Goal: Information Seeking & Learning: Learn about a topic

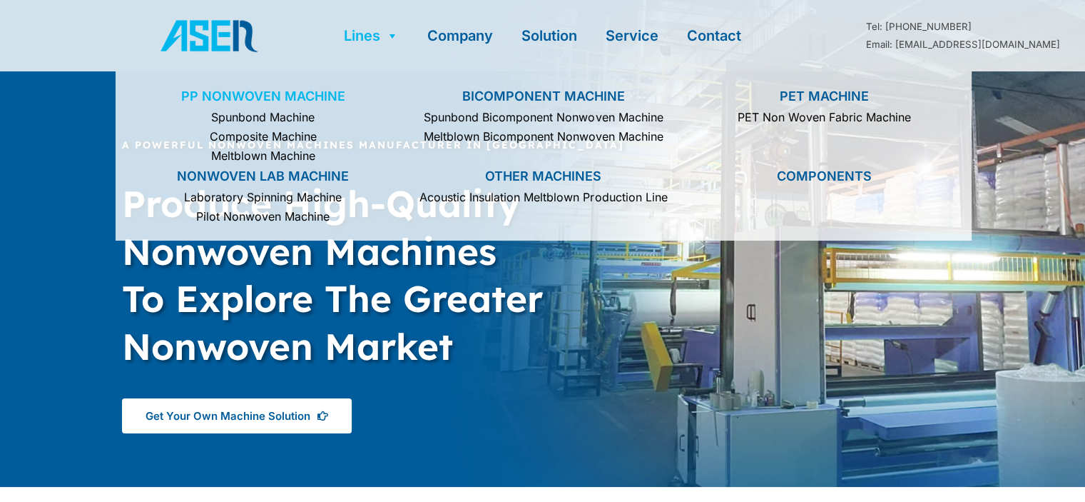
click at [245, 96] on link "PP Nonwoven Machine" at bounding box center [263, 97] width 266 height 22
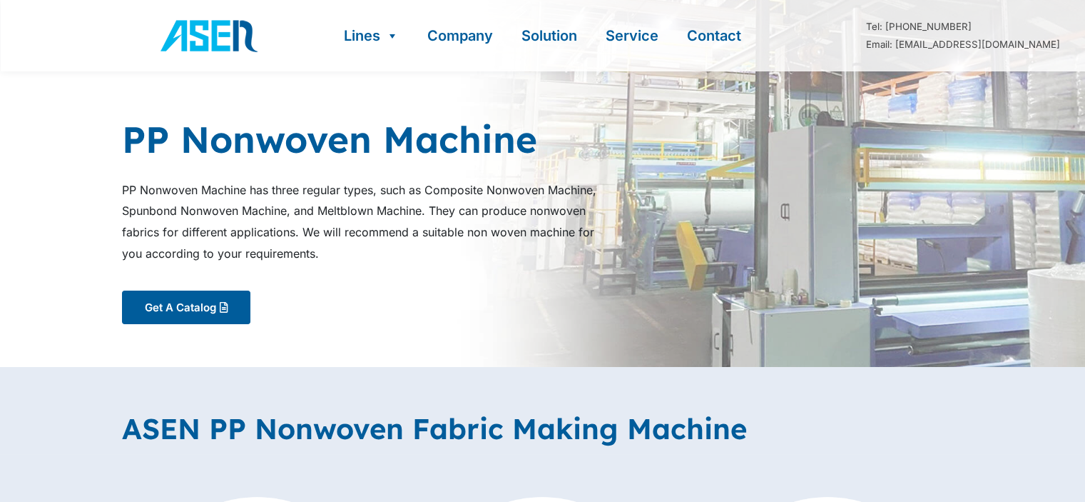
scroll to position [281, 0]
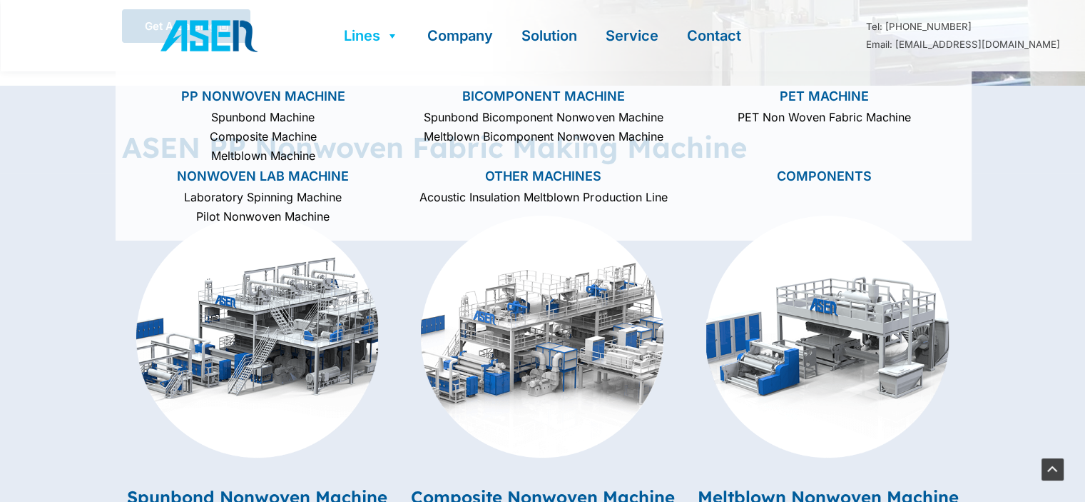
click at [353, 33] on link "Lines" at bounding box center [371, 35] width 83 height 71
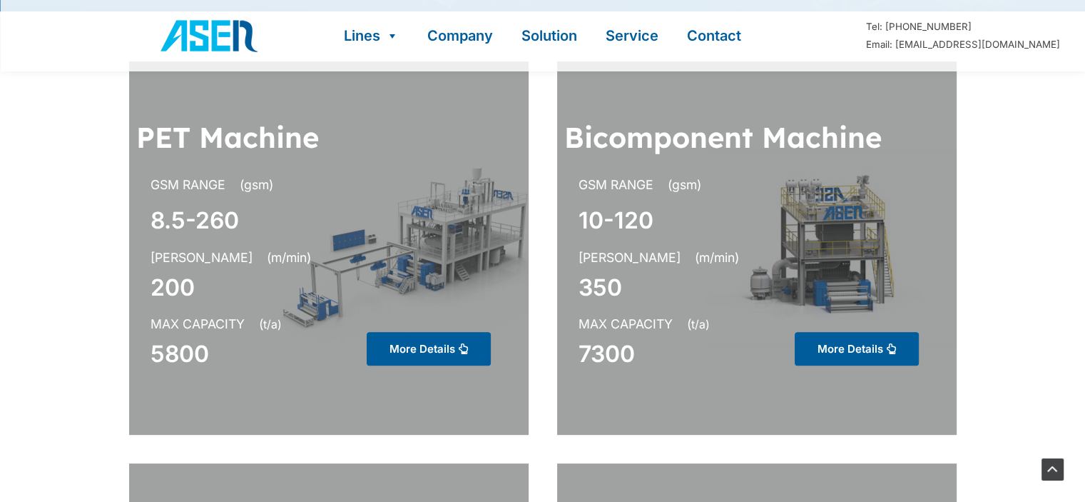
scroll to position [416, 0]
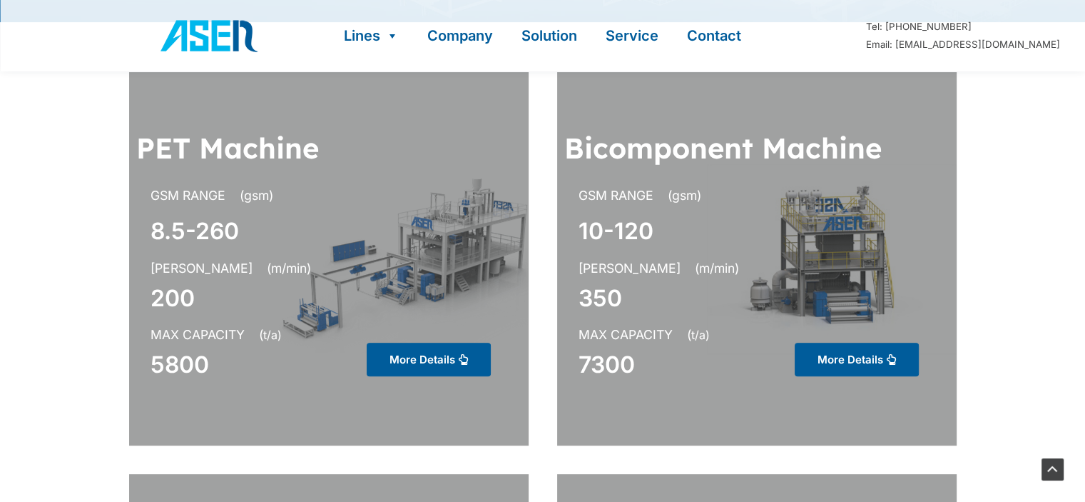
click at [0, 163] on section "PET Machine GSM RANGE (gsm) 8.5-260 MAX SPEED (m/min) 200 MAX CAPACITY ( t/a) 5…" at bounding box center [542, 259] width 1085 height 402
click at [29, 146] on section "PET Machine GSM RANGE (gsm) 8.5-260 MAX SPEED (m/min) 200 MAX CAPACITY ( t/a) 5…" at bounding box center [542, 259] width 1085 height 402
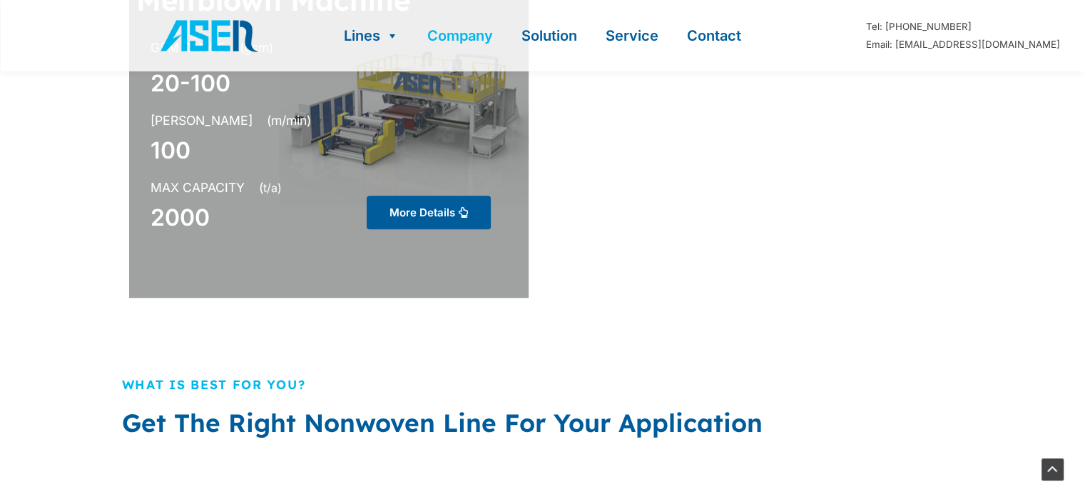
scroll to position [1368, 0]
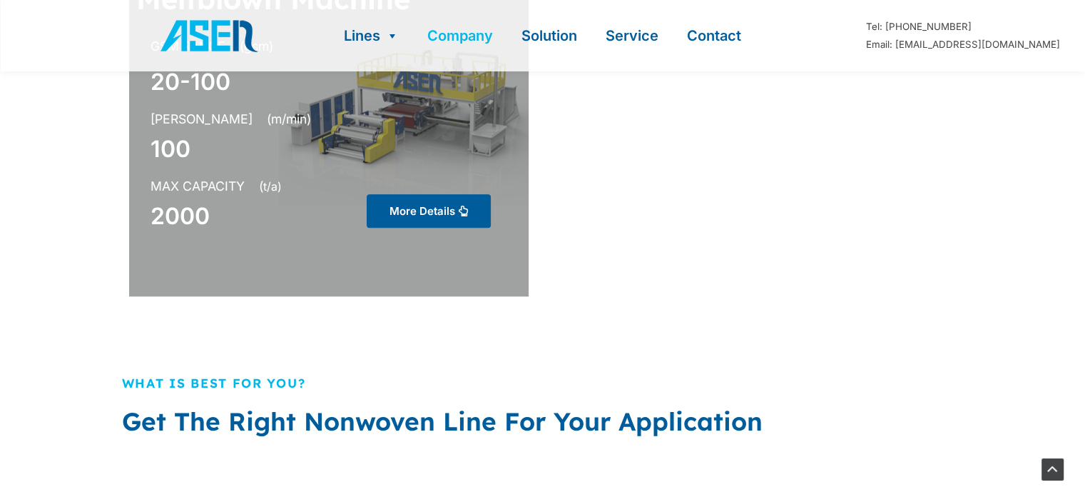
click at [479, 36] on link "Company" at bounding box center [460, 35] width 94 height 71
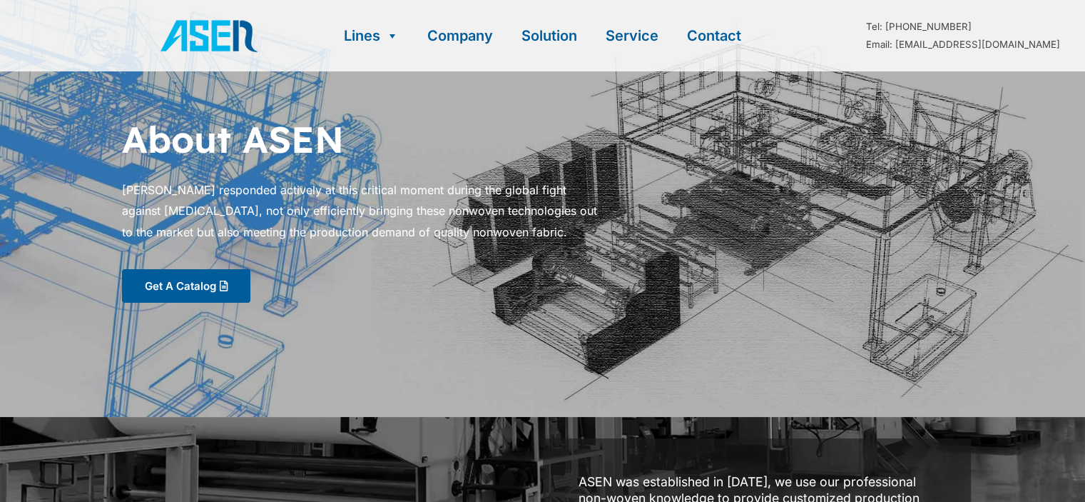
click at [372, 195] on p "ASEN responded actively at this critical moment during the global fight against…" at bounding box center [364, 212] width 485 height 64
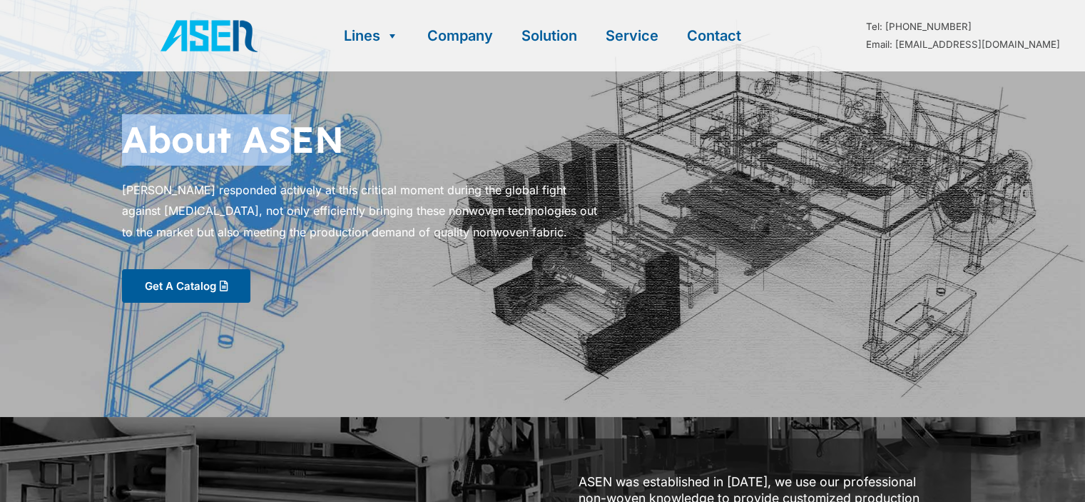
drag, startPoint x: 127, startPoint y: 136, endPoint x: 532, endPoint y: 290, distance: 432.9
click at [532, 290] on div "About ASEN ASEN responded actively at this critical moment during the global fi…" at bounding box center [543, 208] width 856 height 203
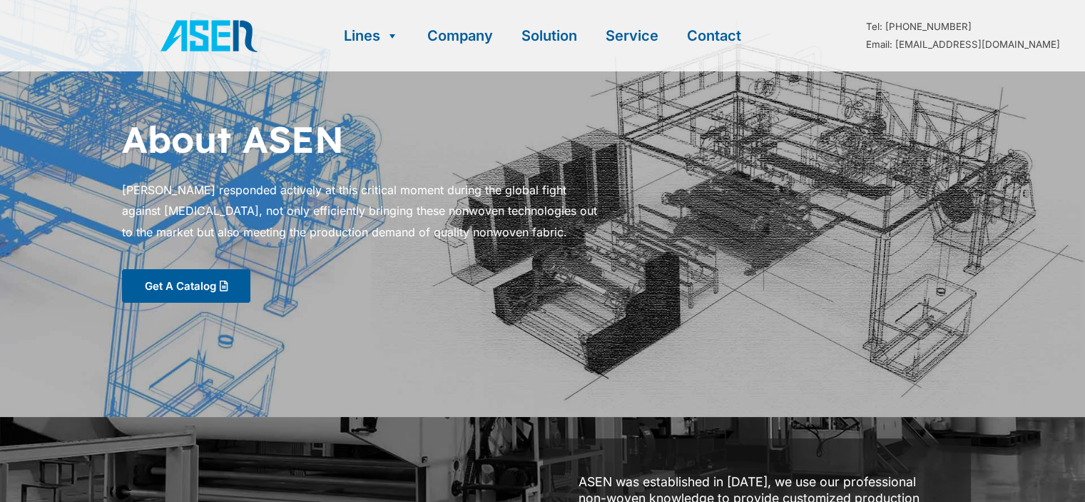
click at [532, 290] on div "Get A Catalog" at bounding box center [543, 286] width 842 height 34
click at [208, 35] on img "ASEN Nonwoven Machinery" at bounding box center [209, 35] width 104 height 43
